Goal: Use online tool/utility: Utilize a website feature to perform a specific function

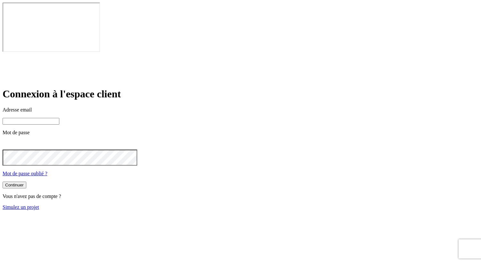
click at [59, 118] on input at bounding box center [31, 121] width 57 height 7
type input "james.bond+245@nalo.fr"
click at [26, 182] on button "Continuer" at bounding box center [15, 185] width 24 height 7
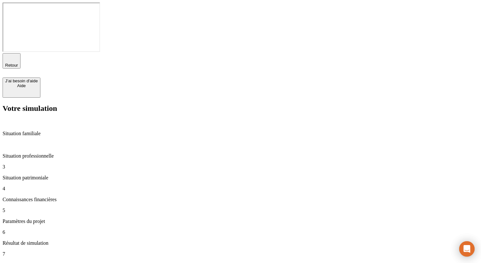
click at [48, 208] on div "5 Paramètres du projet" at bounding box center [241, 216] width 476 height 17
